Goal: Task Accomplishment & Management: Use online tool/utility

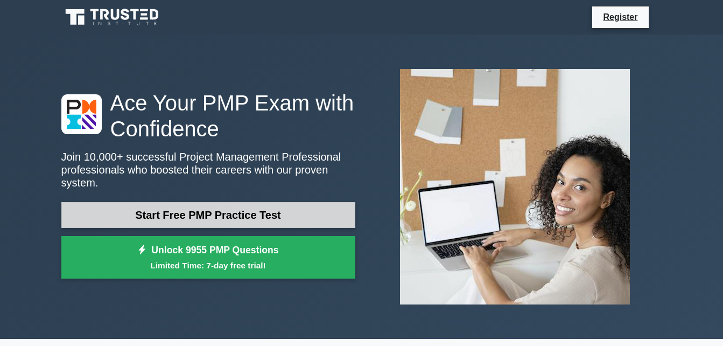
click at [158, 213] on link "Start Free PMP Practice Test" at bounding box center [208, 215] width 294 height 26
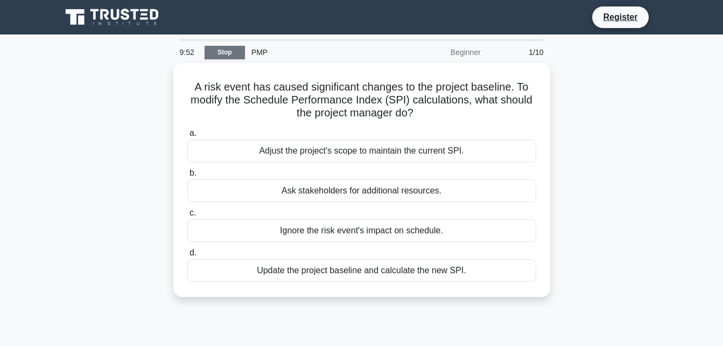
click at [219, 58] on link "Stop" at bounding box center [225, 52] width 40 height 13
